Goal: Task Accomplishment & Management: Manage account settings

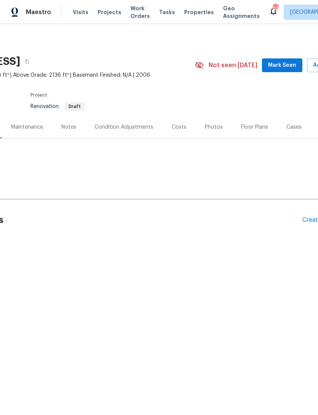
scroll to position [0, 84]
click at [280, 61] on span "Mark Seen" at bounding box center [280, 66] width 28 height 10
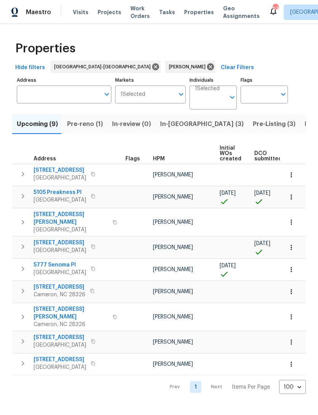
scroll to position [0, -1]
click at [79, 127] on span "Pre-reno (1)" at bounding box center [85, 124] width 36 height 11
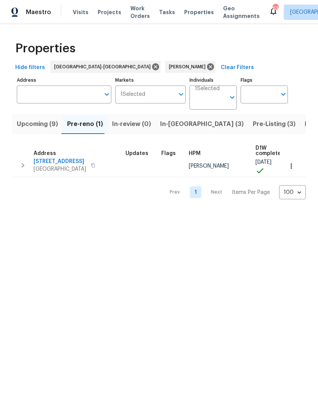
scroll to position [4, 0]
click at [33, 125] on span "Upcoming (9)" at bounding box center [37, 124] width 41 height 11
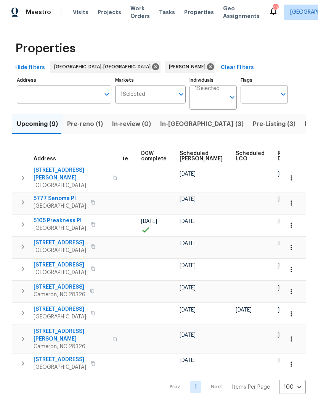
scroll to position [0, 192]
click at [189, 155] on span "Scheduled COE" at bounding box center [201, 156] width 43 height 11
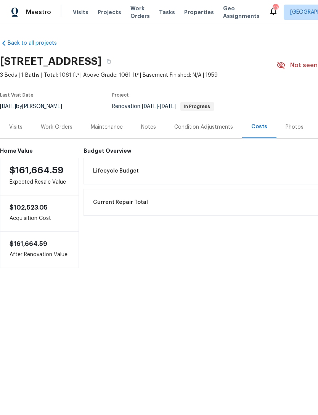
click at [54, 128] on div "Work Orders" at bounding box center [57, 127] width 32 height 8
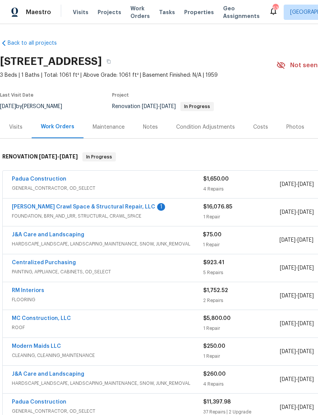
click at [119, 208] on link "[PERSON_NAME] Crawl Space & Structural Repair, LLC" at bounding box center [84, 206] width 144 height 5
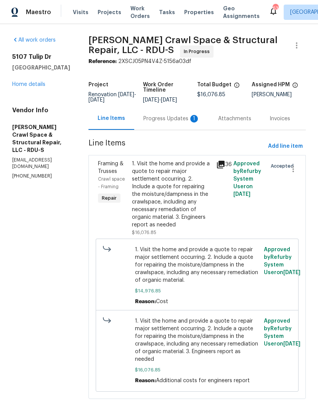
click at [176, 123] on div "Progress Updates 1" at bounding box center [172, 119] width 57 height 8
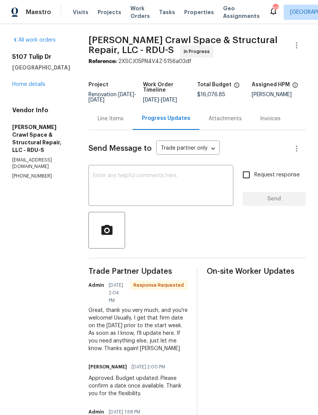
click at [36, 84] on link "Home details" at bounding box center [28, 84] width 33 height 5
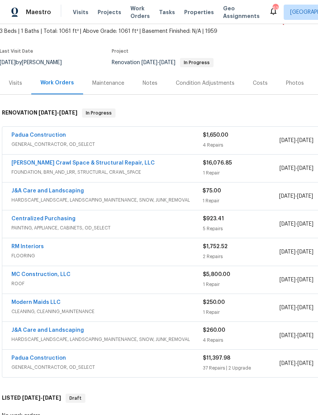
scroll to position [44, 0]
click at [49, 136] on link "Padua Construction" at bounding box center [38, 135] width 55 height 5
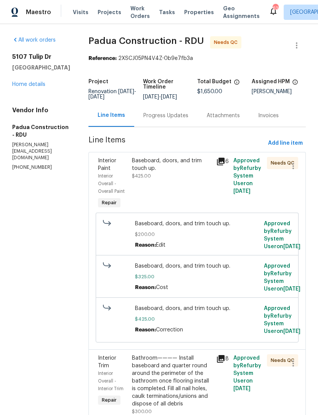
click at [26, 87] on link "Home details" at bounding box center [28, 84] width 33 height 5
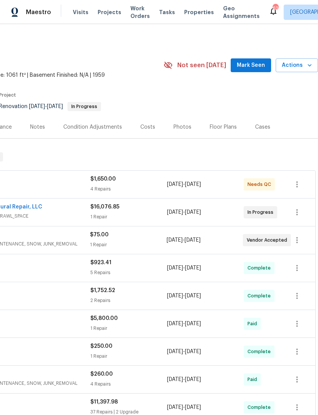
scroll to position [0, 113]
click at [251, 66] on span "Mark Seen" at bounding box center [251, 66] width 28 height 10
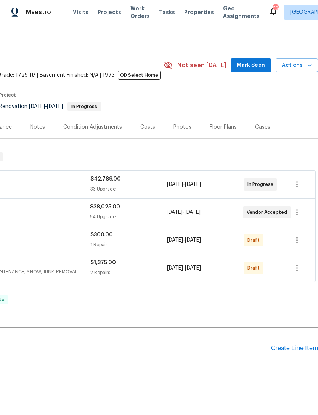
scroll to position [0, 113]
click at [259, 60] on button "Mark Seen" at bounding box center [251, 65] width 40 height 14
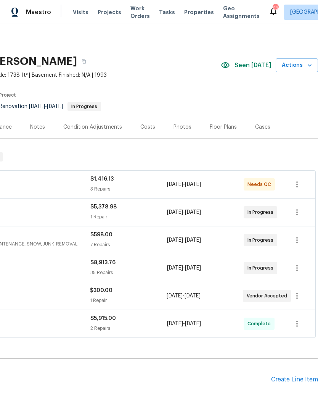
scroll to position [0, 113]
